Goal: Find contact information: Find contact information

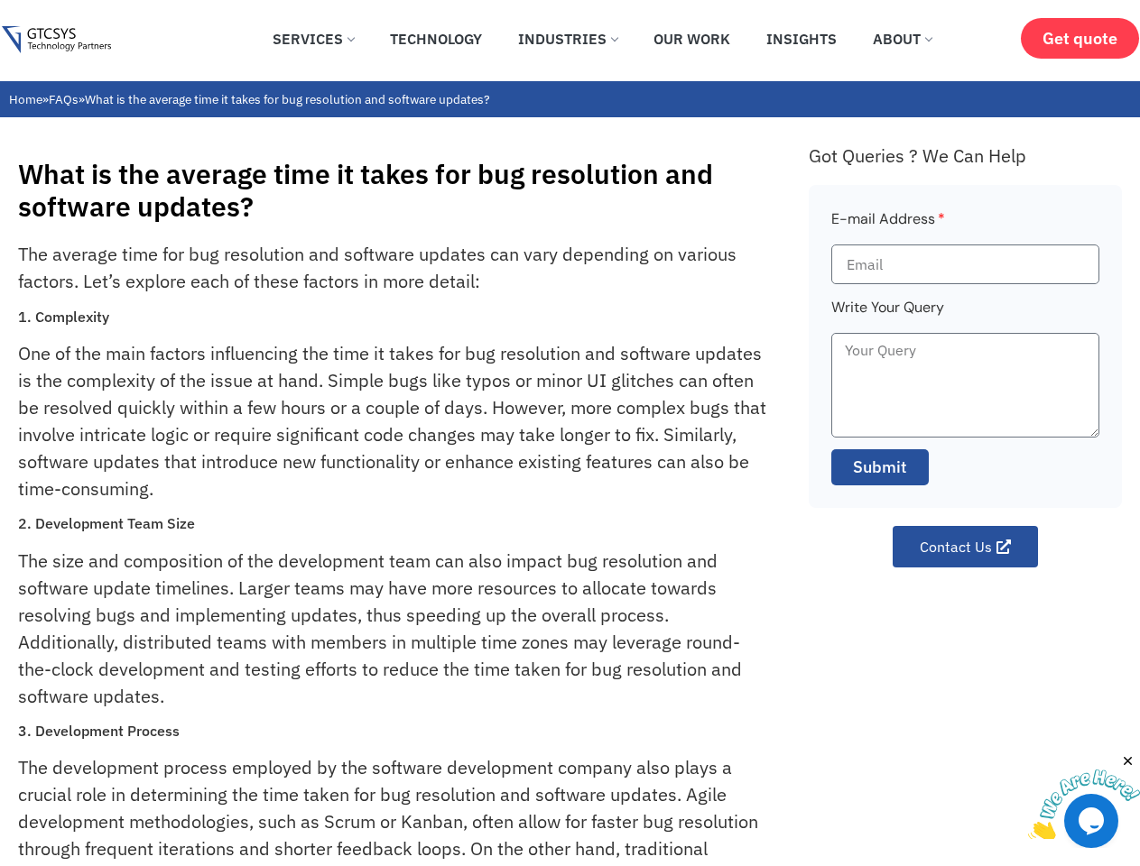
click at [569, 433] on p "One of the main factors influencing the time it takes for bug resolution and so…" at bounding box center [393, 421] width 750 height 162
click at [1084, 796] on img at bounding box center [1084, 805] width 112 height 71
click at [1128, 762] on div "What is the average time it takes for bug resolution and software updates? The …" at bounding box center [570, 829] width 1140 height 1425
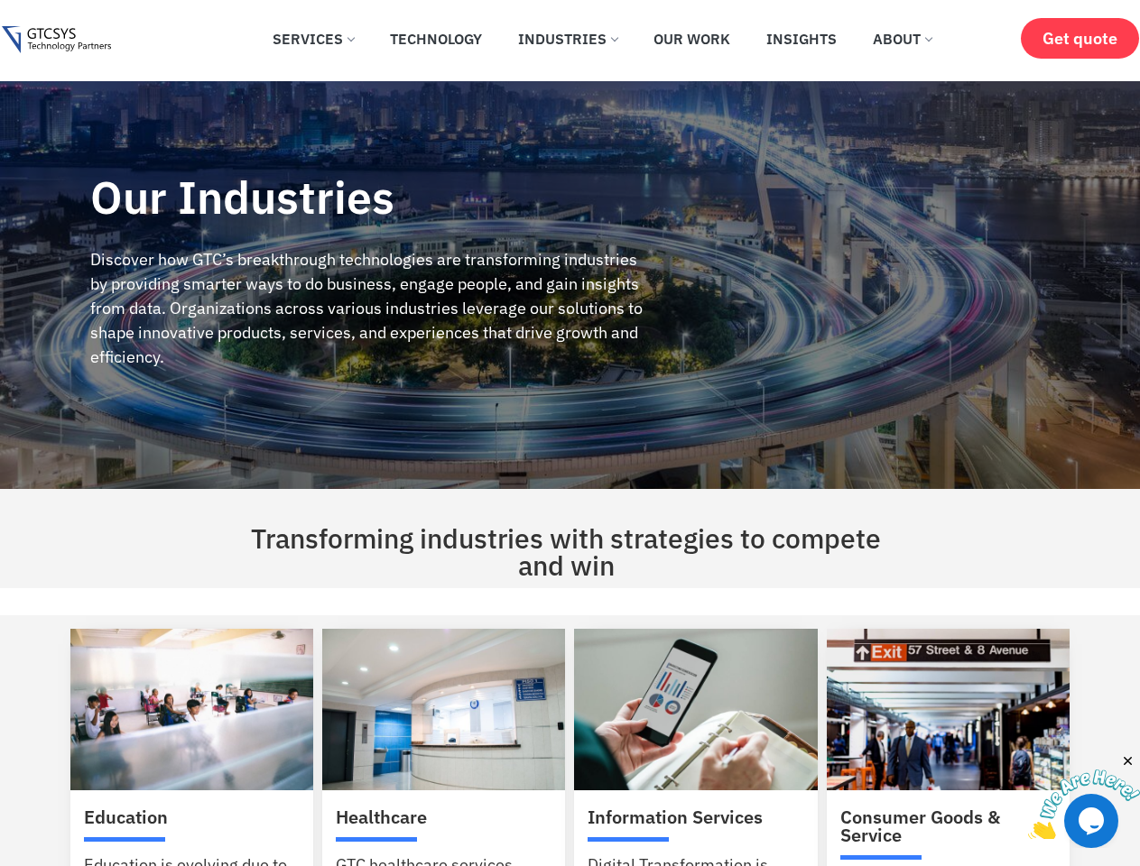
click at [569, 433] on div "Our Industries Discover how GTC’s breakthrough technologies are transforming in…" at bounding box center [367, 285] width 735 height 408
click at [1084, 796] on img at bounding box center [1084, 805] width 112 height 71
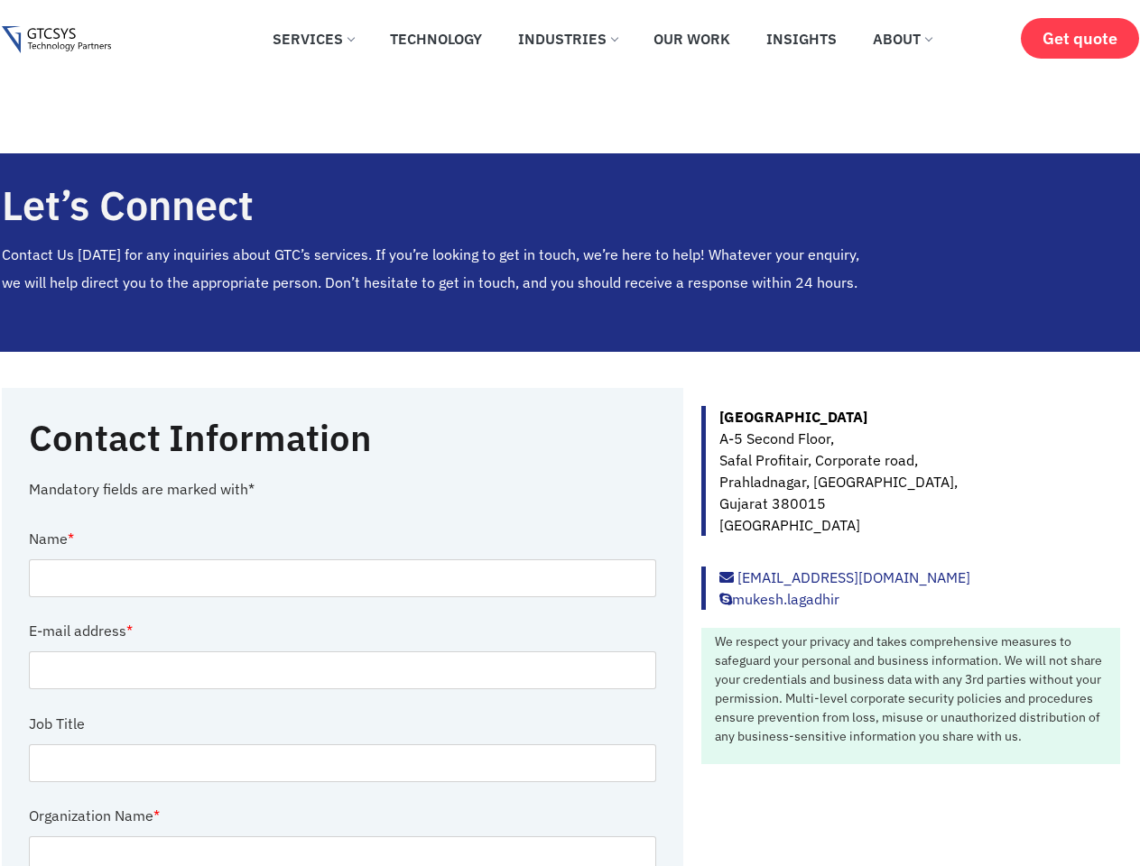
click at [569, 433] on h2 "Contact Information" at bounding box center [318, 437] width 578 height 45
